Goal: Task Accomplishment & Management: Manage account settings

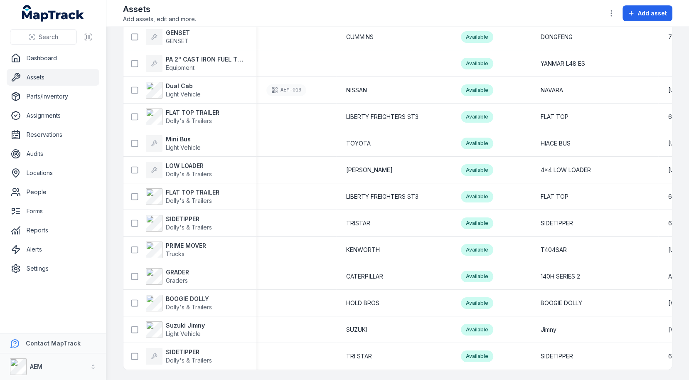
scroll to position [2970, 0]
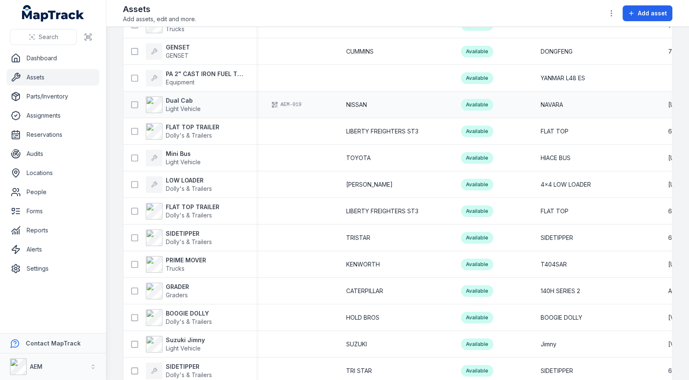
click at [293, 102] on div "AEM-019" at bounding box center [286, 105] width 40 height 12
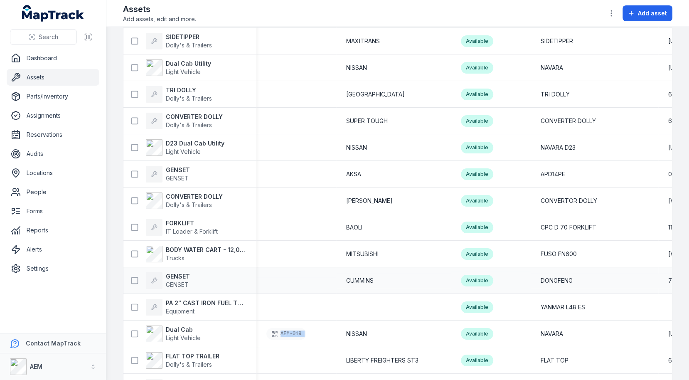
scroll to position [2884, 0]
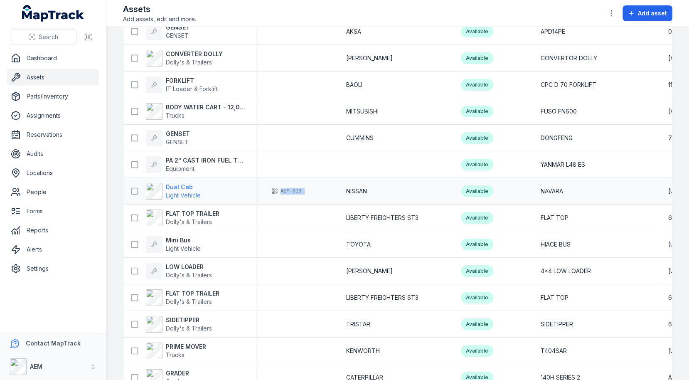
click at [179, 196] on span "Light Vehicle" at bounding box center [183, 195] width 35 height 7
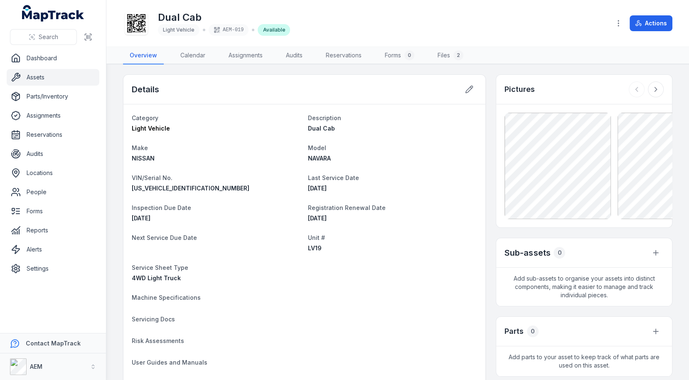
click at [374, 104] on div "Category Light Vehicle Description Dual Cab Make NISSAN Model NAVARA VIN/Serial…" at bounding box center [304, 285] width 362 height 362
click at [396, 116] on dt "Description" at bounding box center [393, 118] width 170 height 10
click at [413, 149] on dt "Model" at bounding box center [393, 148] width 170 height 10
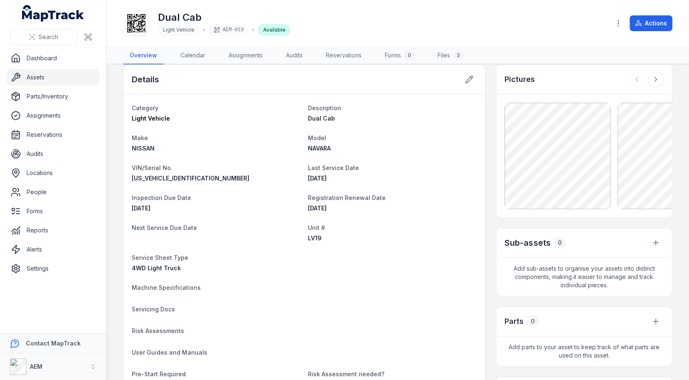
click at [380, 206] on div "[DATE]" at bounding box center [393, 208] width 170 height 8
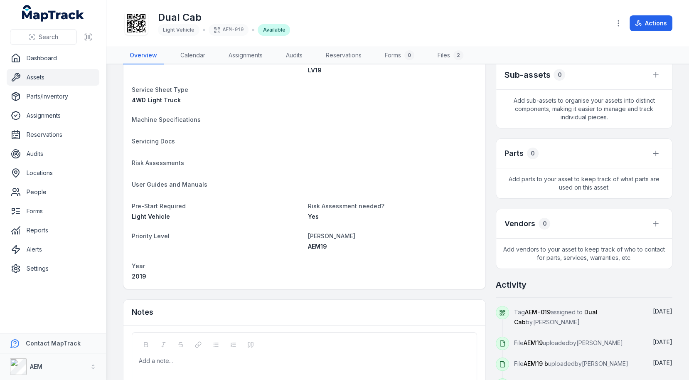
scroll to position [182, 0]
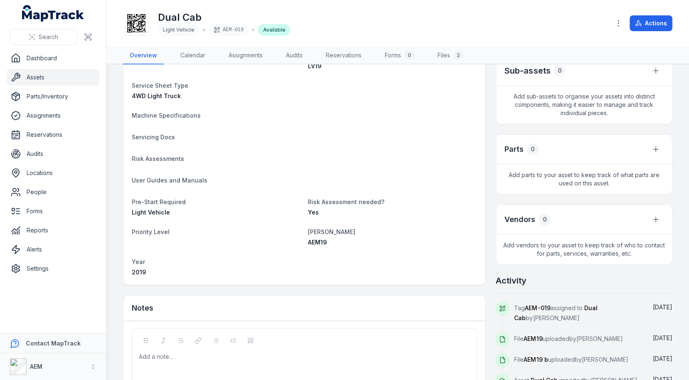
click at [597, 304] on span "Tag AEM-019 assigned to Dual Cab by [PERSON_NAME]" at bounding box center [555, 312] width 83 height 17
click at [658, 303] on span "[DATE]" at bounding box center [663, 306] width 20 height 7
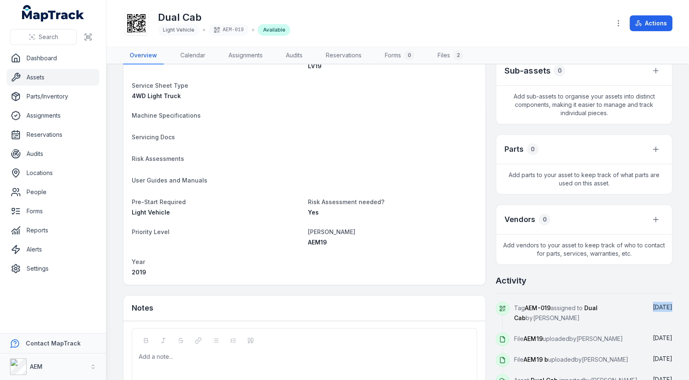
click at [658, 303] on span "[DATE]" at bounding box center [663, 306] width 20 height 7
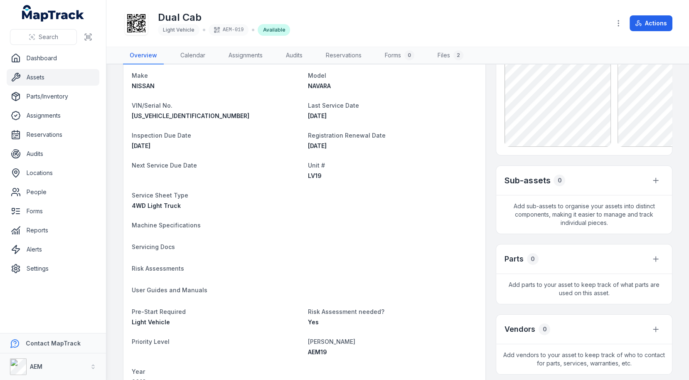
scroll to position [28, 0]
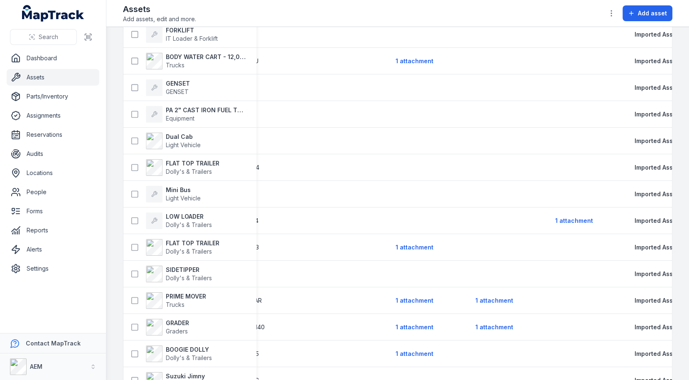
scroll to position [2986, 0]
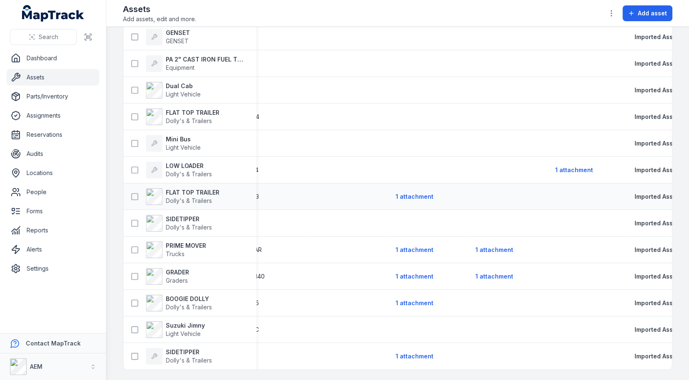
click at [465, 200] on td at bounding box center [505, 196] width 80 height 27
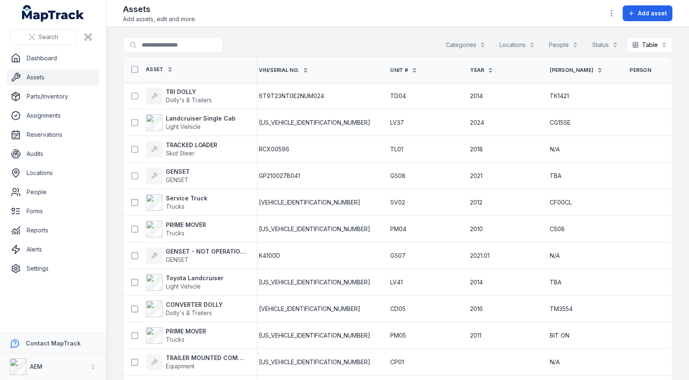
scroll to position [0, 430]
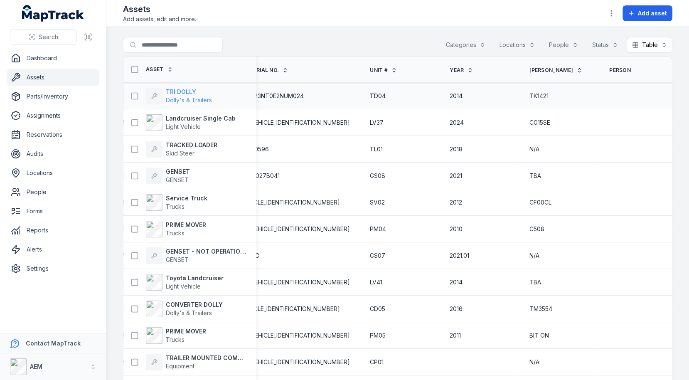
click at [203, 98] on span "Dolly's & Trailers" at bounding box center [189, 99] width 46 height 7
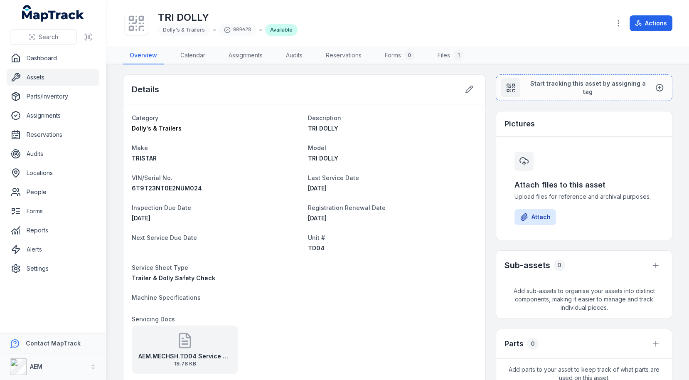
scroll to position [204, 0]
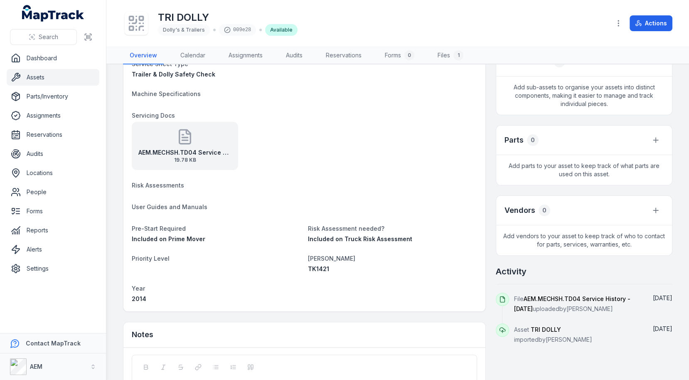
click at [200, 138] on div "AEM.MECHSH.TD04 Service History - [DATE] 19.78 KB" at bounding box center [185, 146] width 106 height 48
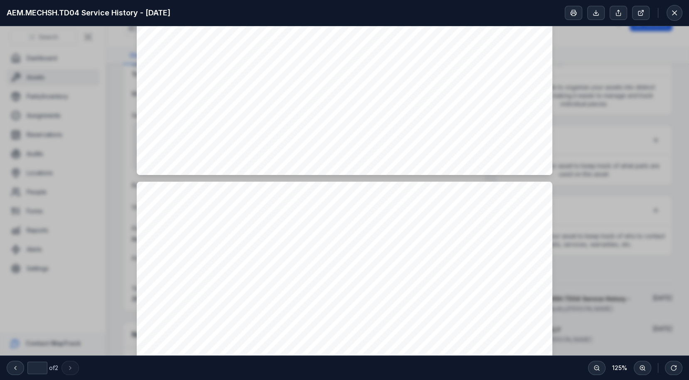
type input "*"
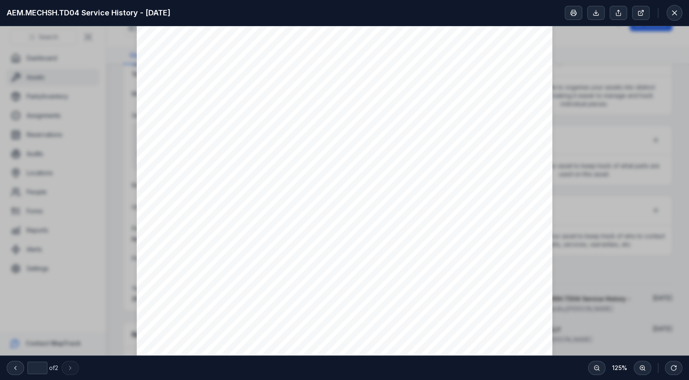
scroll to position [0, 0]
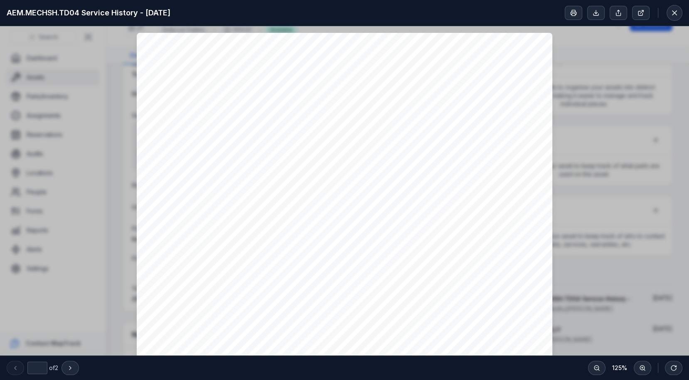
click at [671, 15] on icon at bounding box center [674, 13] width 8 height 8
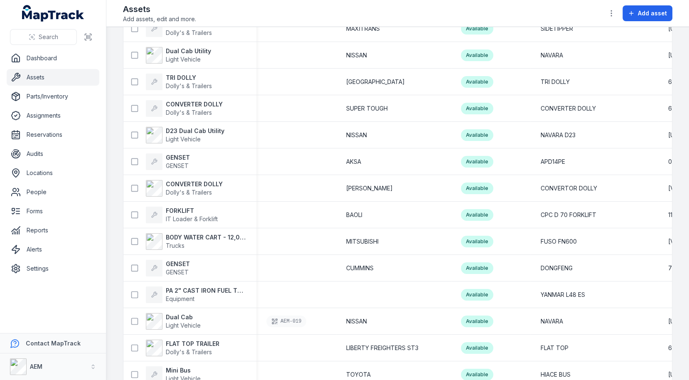
scroll to position [2986, 0]
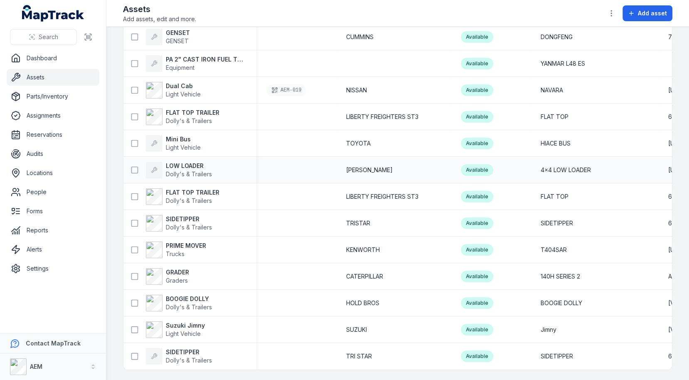
click at [288, 167] on div at bounding box center [296, 170] width 80 height 7
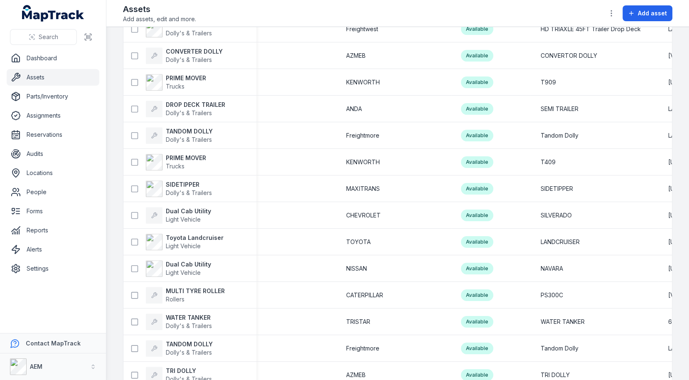
scroll to position [625, 0]
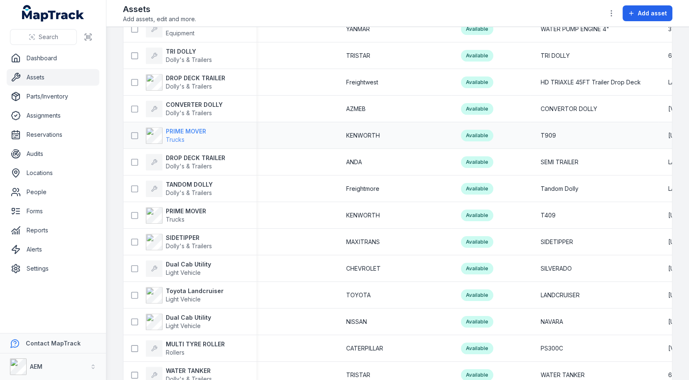
click at [193, 138] on span "Trucks" at bounding box center [186, 139] width 40 height 8
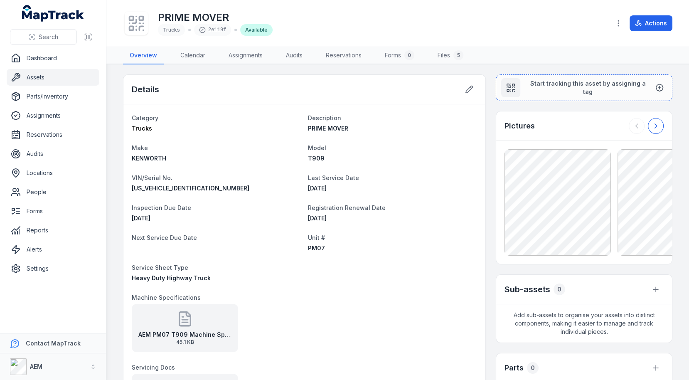
click at [657, 129] on button at bounding box center [656, 126] width 16 height 16
click at [640, 128] on icon at bounding box center [637, 126] width 8 height 8
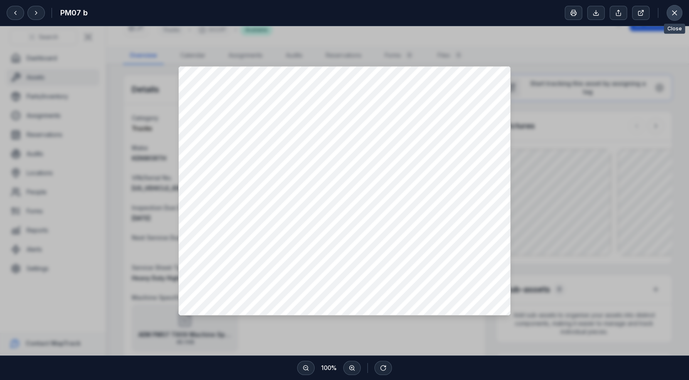
click at [673, 15] on icon at bounding box center [674, 13] width 8 height 8
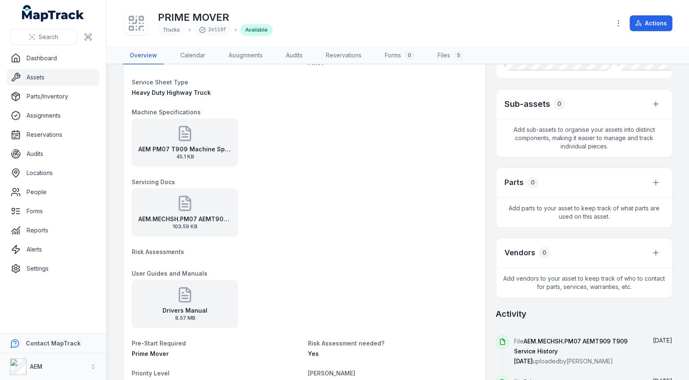
scroll to position [205, 0]
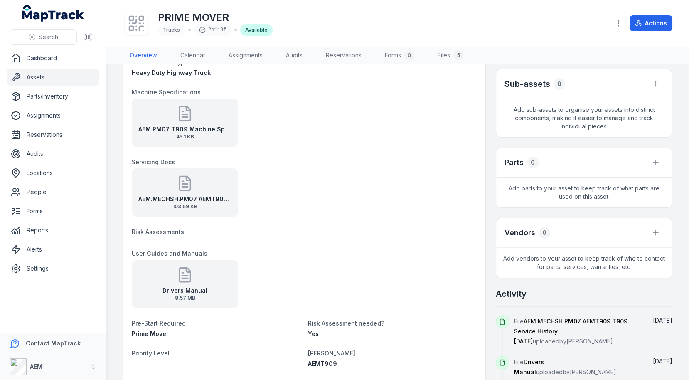
click at [360, 241] on dl "Category Trucks Description PRIME MOVER Make KENWORTH Model T909 VIN/Serial No.…" at bounding box center [304, 152] width 345 height 490
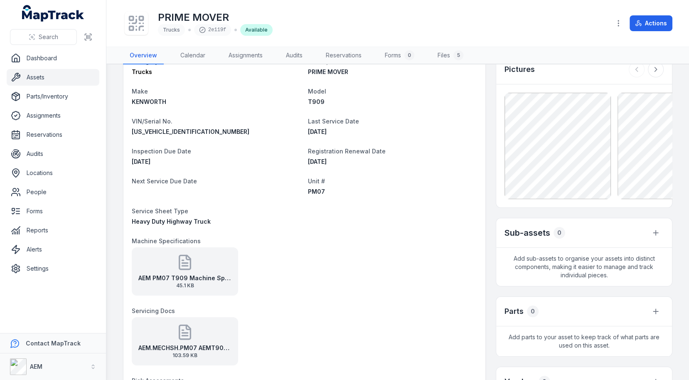
scroll to position [0, 0]
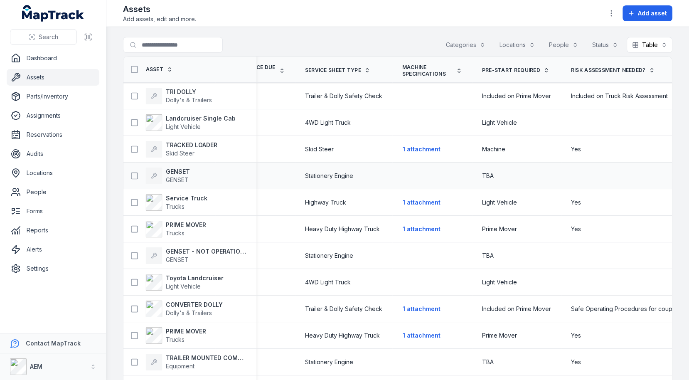
scroll to position [0, 1794]
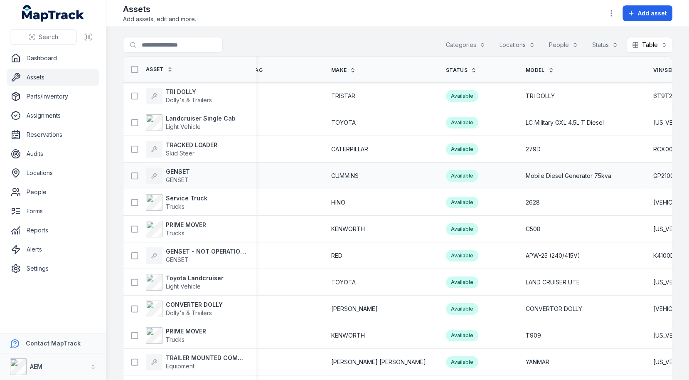
scroll to position [0, 21]
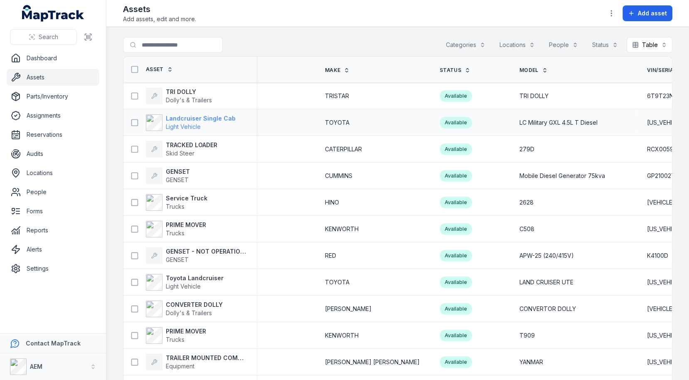
click at [200, 115] on strong "Landcruiser Single Cab" at bounding box center [201, 118] width 70 height 8
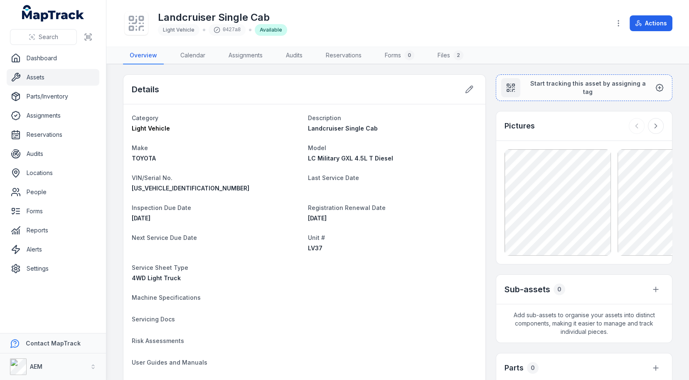
click at [32, 71] on link "Assets" at bounding box center [53, 77] width 93 height 17
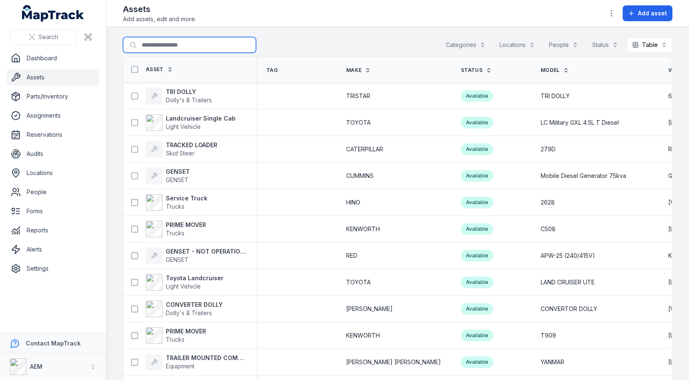
click at [162, 44] on input "Search for assets" at bounding box center [189, 45] width 133 height 16
type input "*"
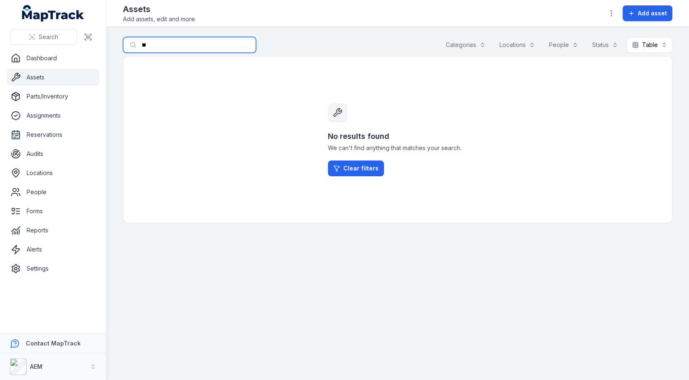
type input "*"
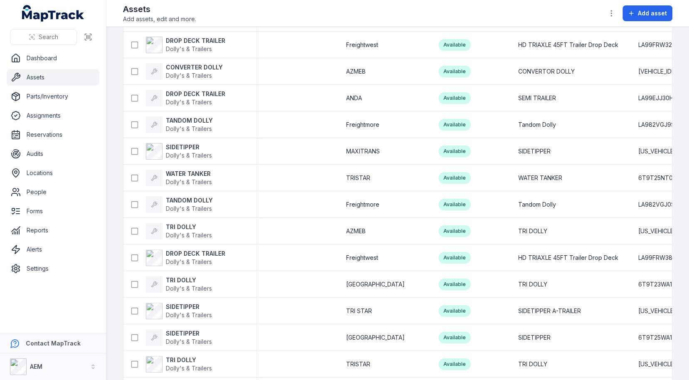
scroll to position [284, 0]
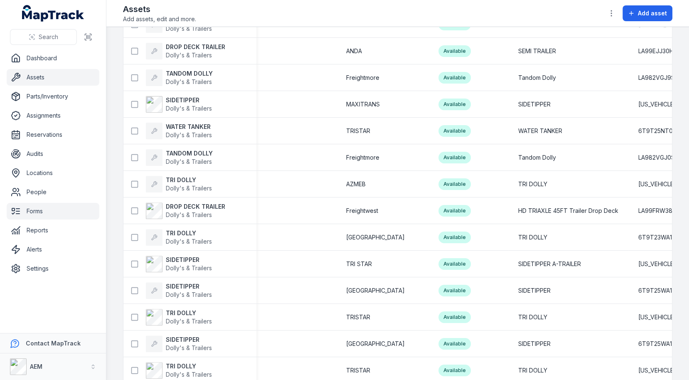
type input "*****"
click at [35, 205] on link "Forms" at bounding box center [53, 211] width 93 height 17
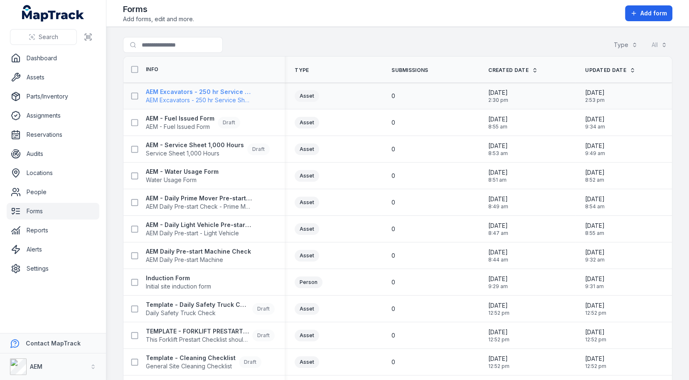
click at [220, 100] on span "AEM Excavators - 250 hr Service Sheet" at bounding box center [199, 100] width 106 height 8
click at [223, 88] on strong "AEM Excavators - 250 hr Service Sheet" at bounding box center [199, 92] width 106 height 8
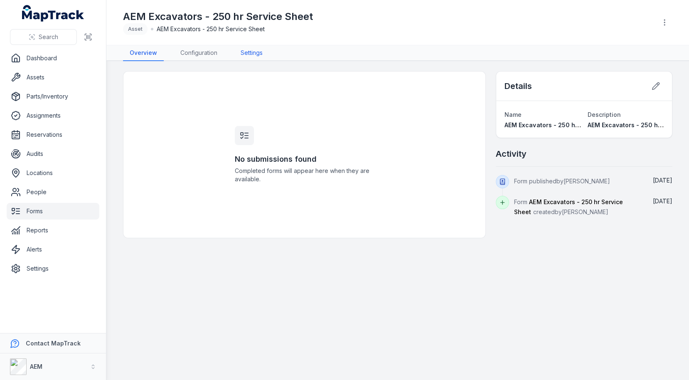
click at [252, 52] on link "Settings" at bounding box center [251, 53] width 35 height 16
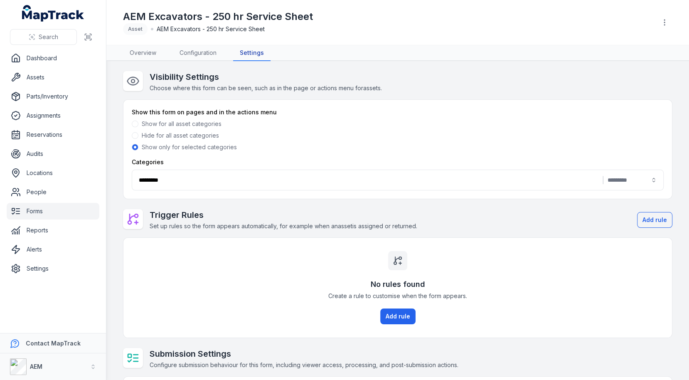
click at [382, 185] on button "********* |" at bounding box center [398, 180] width 532 height 21
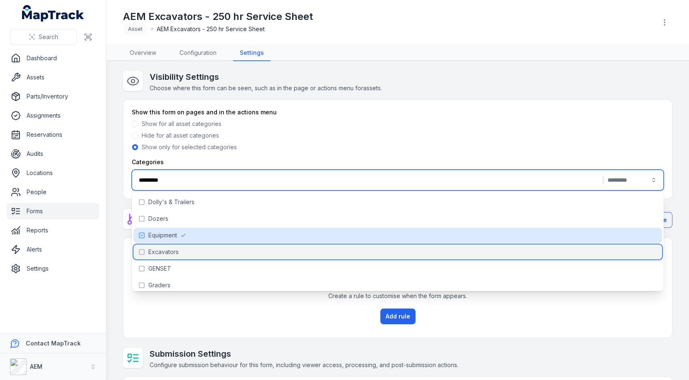
click at [310, 256] on div "Excavators" at bounding box center [397, 251] width 529 height 15
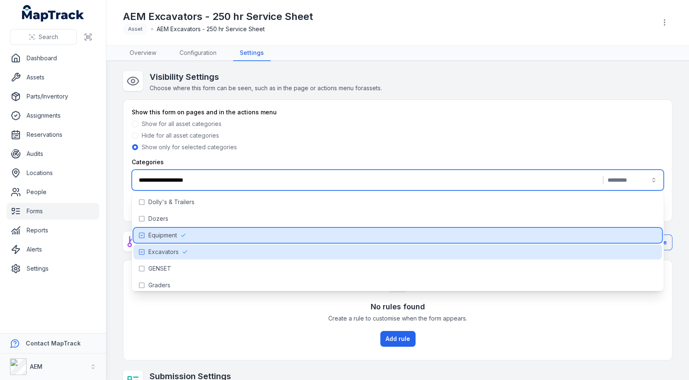
click at [330, 235] on div "Equipment" at bounding box center [397, 235] width 529 height 15
type input "**********"
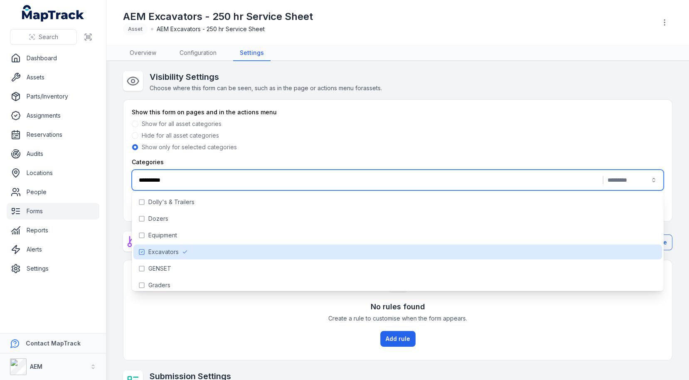
click at [476, 108] on div "Show this form on pages and in the actions menu" at bounding box center [398, 112] width 532 height 8
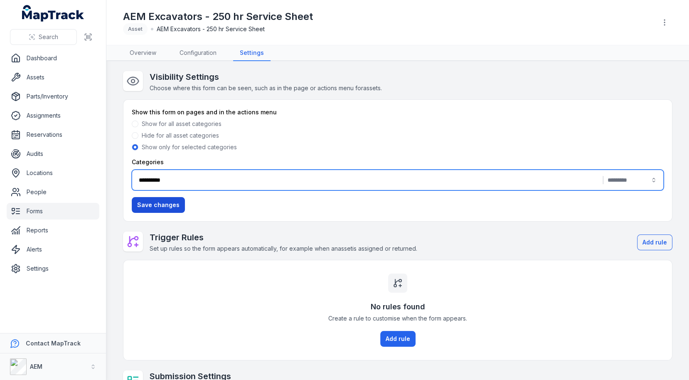
click at [167, 210] on button "Save changes" at bounding box center [158, 205] width 53 height 16
